Goal: Task Accomplishment & Management: Manage account settings

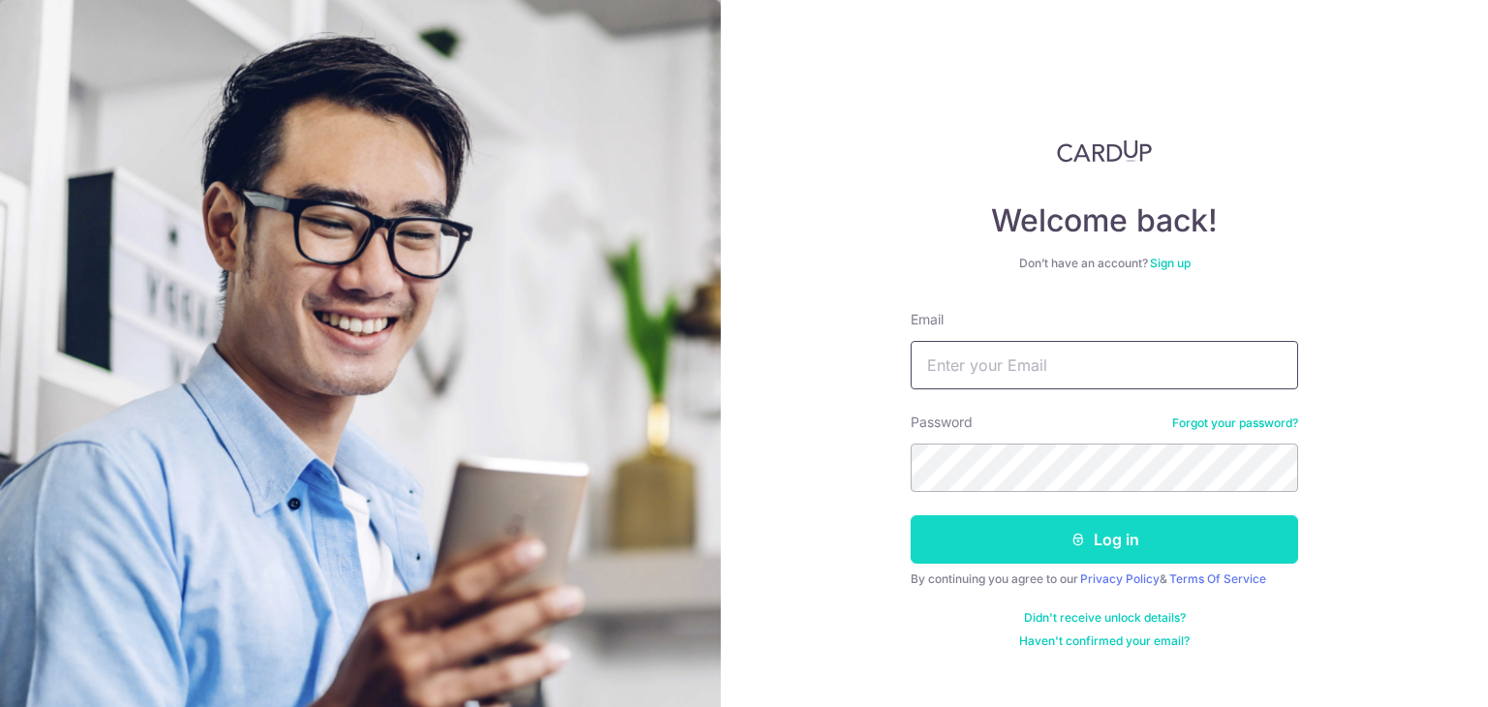
type input "[EMAIL_ADDRESS][DOMAIN_NAME]"
click at [1061, 536] on button "Log in" at bounding box center [1105, 539] width 388 height 48
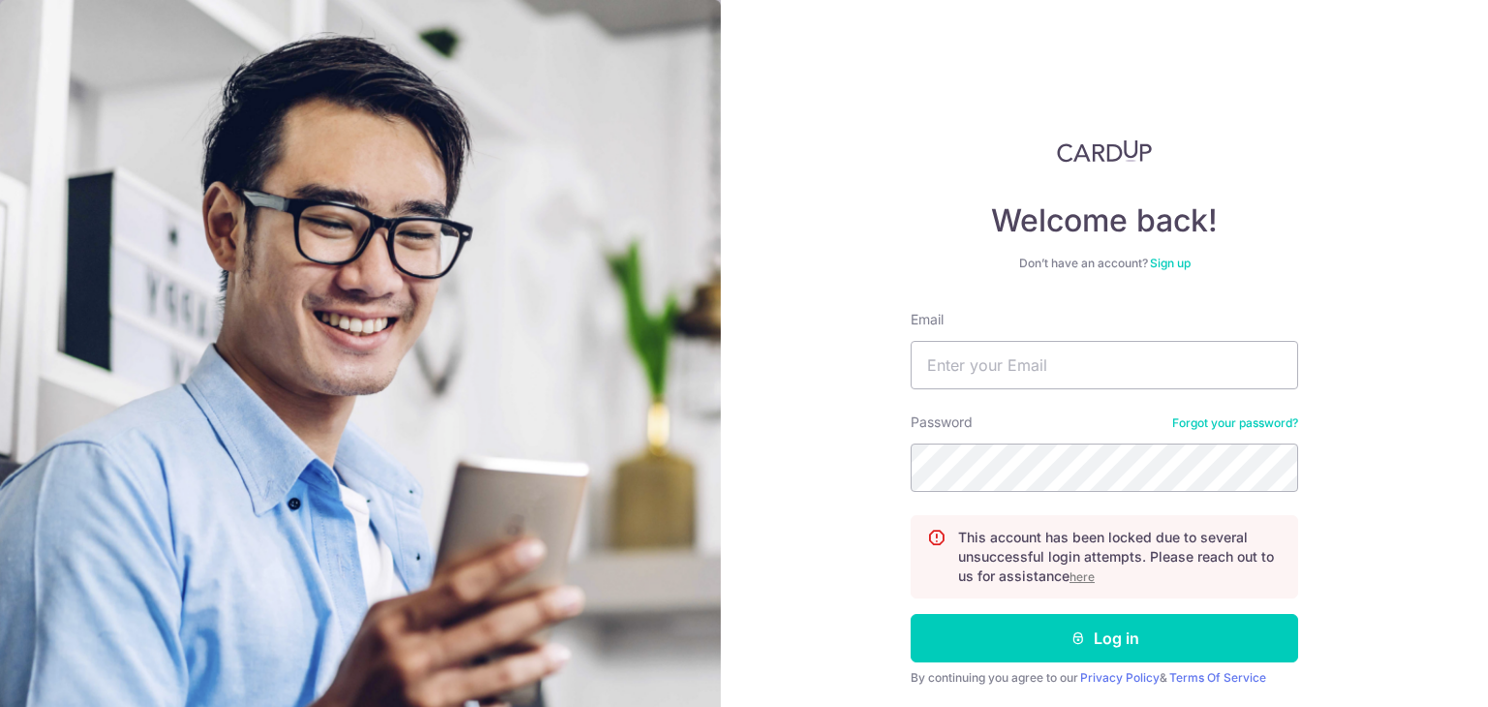
scroll to position [63, 0]
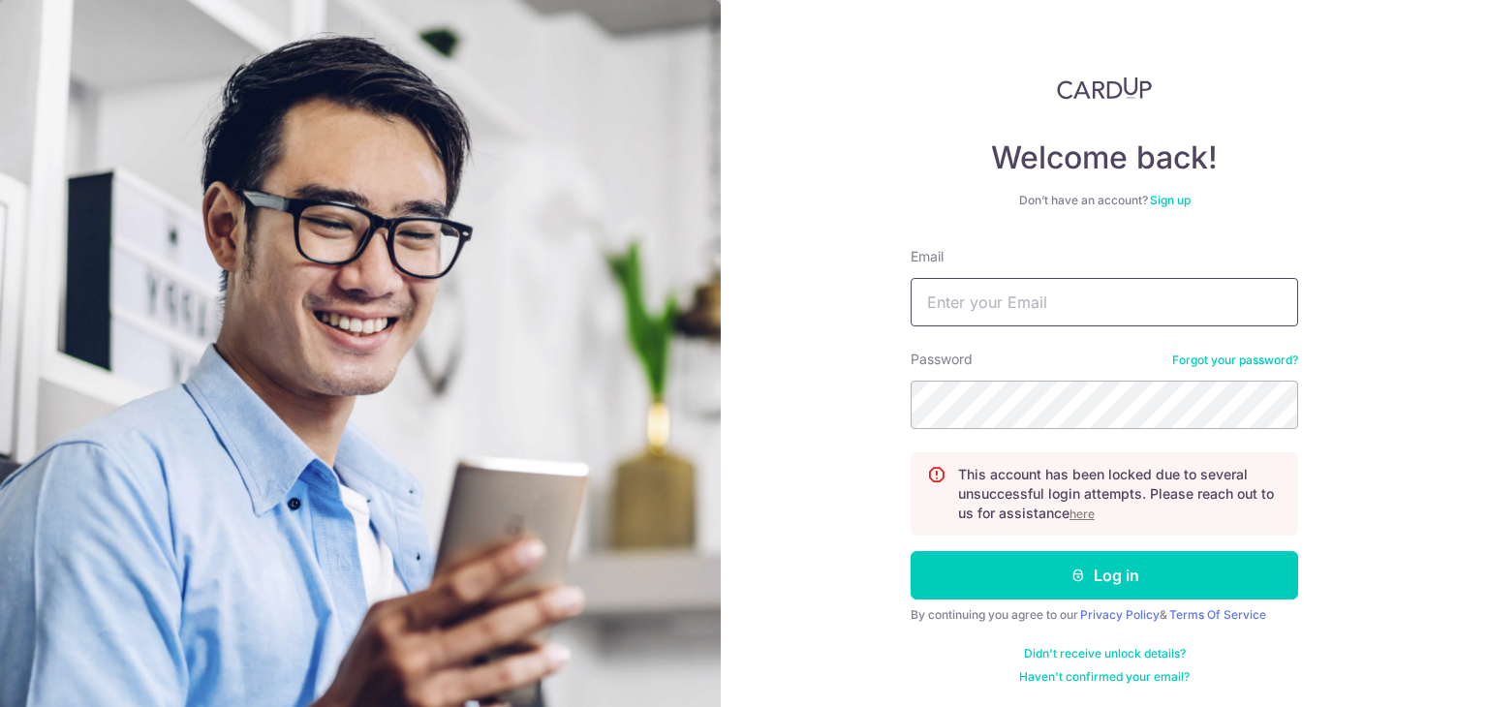
type input "[EMAIL_ADDRESS][DOMAIN_NAME]"
click at [1080, 516] on u "here" at bounding box center [1082, 514] width 25 height 15
